Goal: Task Accomplishment & Management: Manage account settings

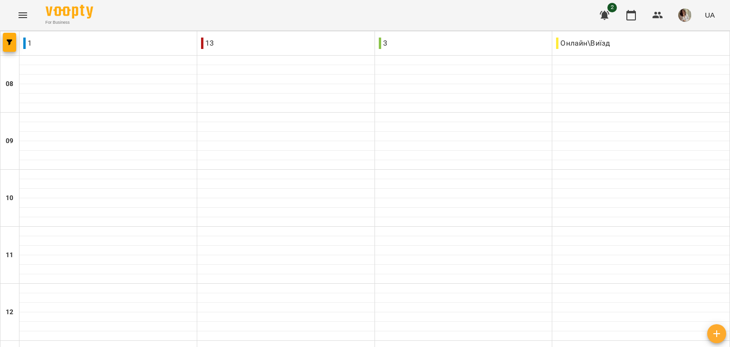
scroll to position [476, 0]
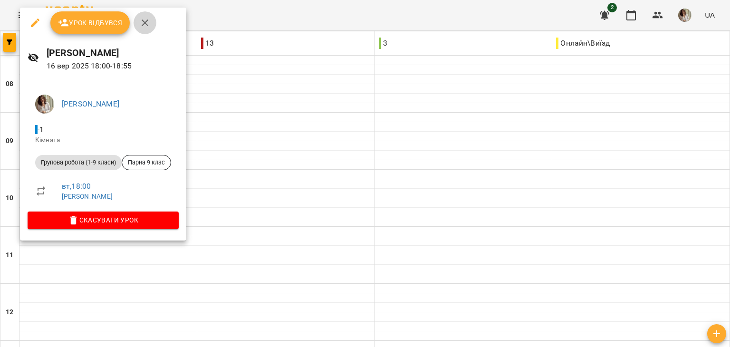
click at [146, 21] on icon "button" at bounding box center [144, 22] width 11 height 11
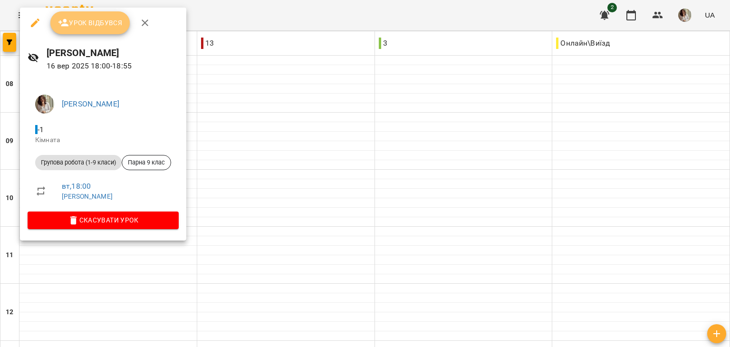
click at [101, 19] on span "Урок відбувся" at bounding box center [90, 22] width 65 height 11
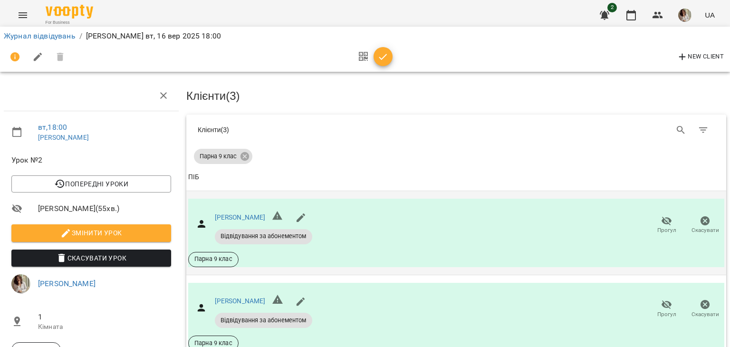
scroll to position [90, 0]
click at [380, 55] on icon "button" at bounding box center [382, 56] width 11 height 11
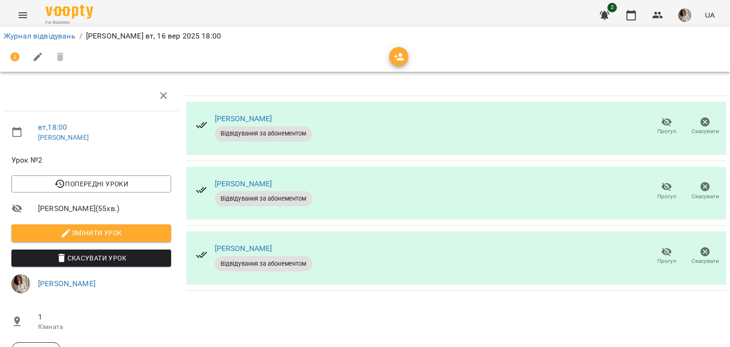
scroll to position [0, 0]
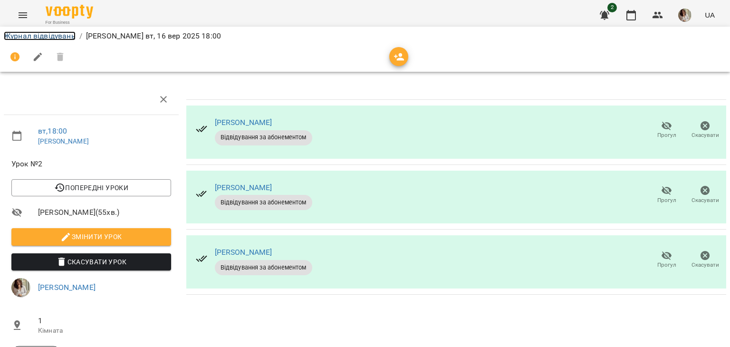
click at [61, 35] on link "Журнал відвідувань" at bounding box center [40, 35] width 72 height 9
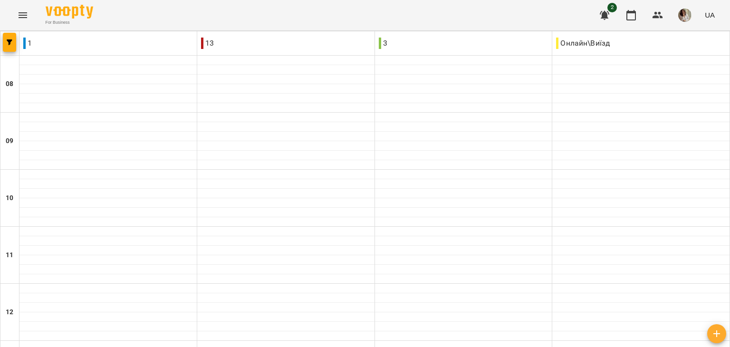
scroll to position [513, 0]
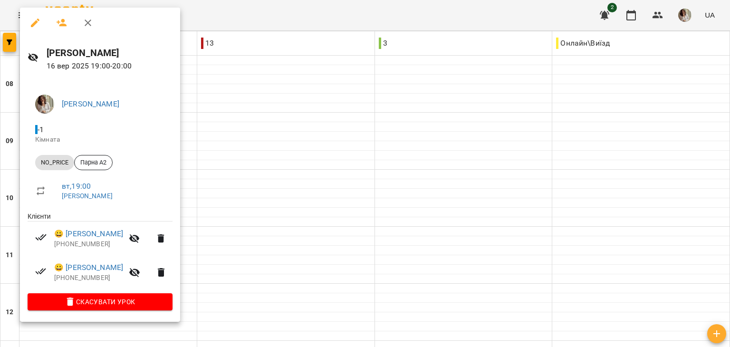
click at [241, 222] on div at bounding box center [365, 173] width 730 height 347
